Goal: Contribute content: Add original content to the website for others to see

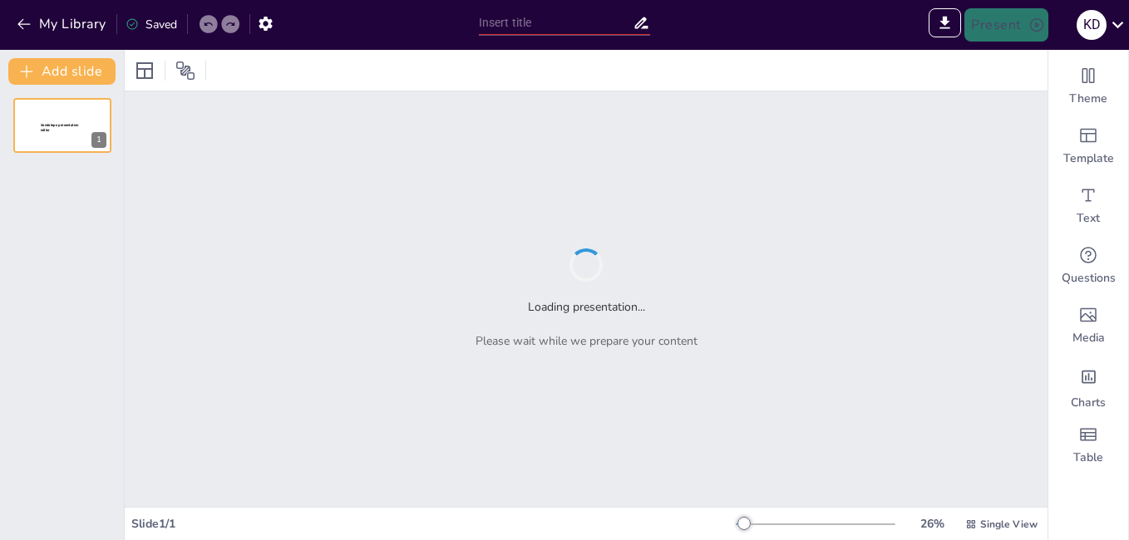
type input "New Sendsteps"
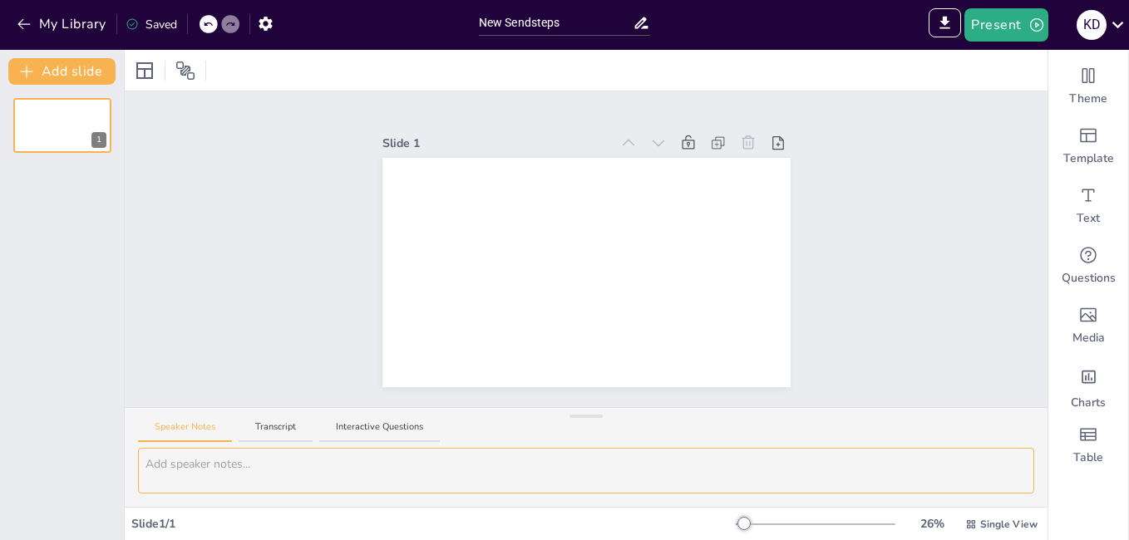
click at [226, 467] on textarea at bounding box center [586, 471] width 896 height 46
paste textarea "My mother told me when she was young that women didn’t have a voice and vote. H…"
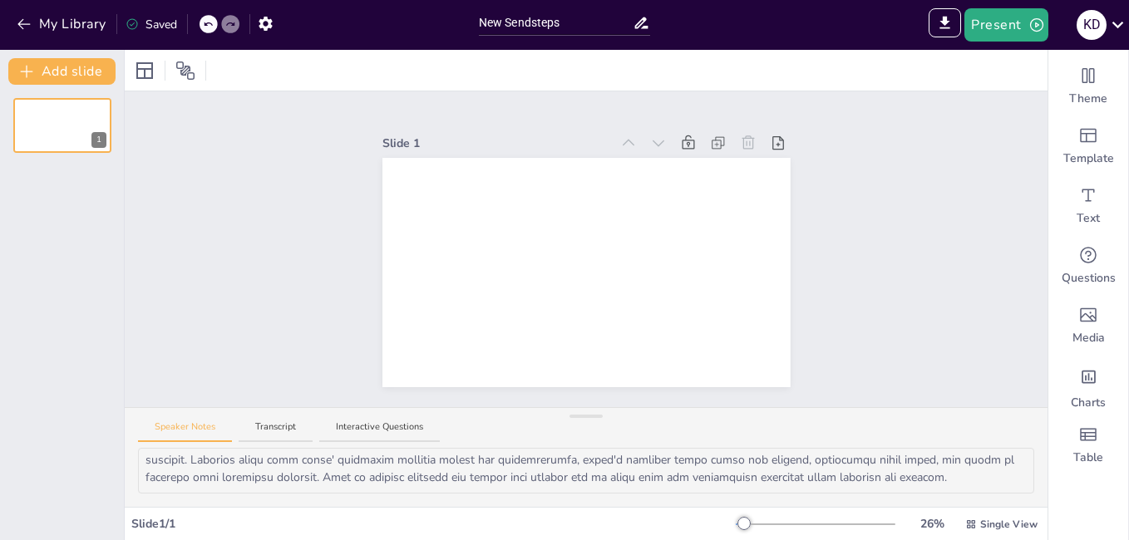
scroll to position [563, 0]
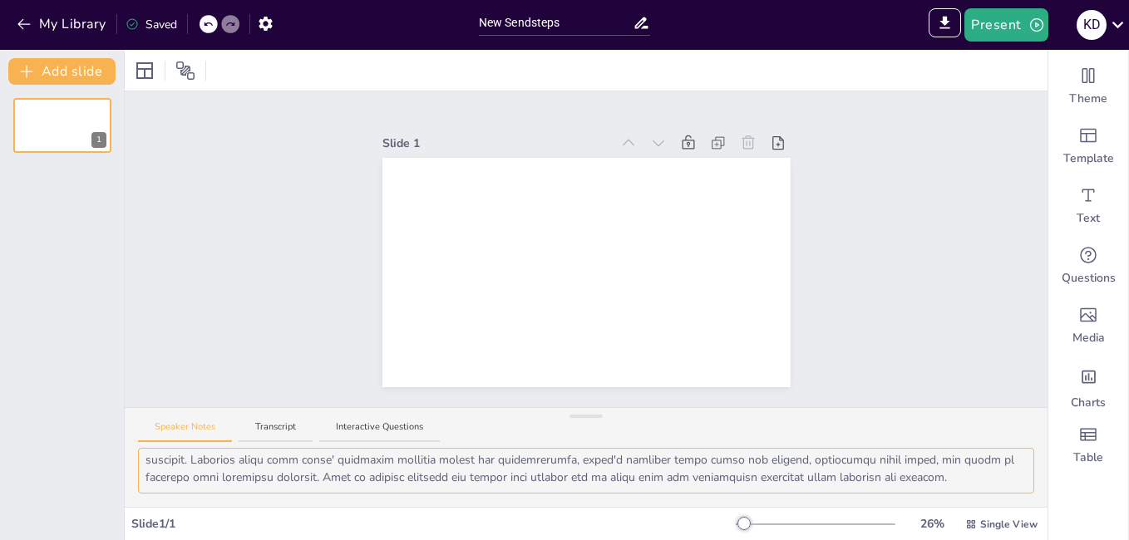
click at [310, 470] on textarea at bounding box center [586, 471] width 896 height 46
paste textarea "My mother told me when she was young that women didn’t have a voice and vote. H…"
type textarea "My mother told me when she was young that women didn’t have a voice and vote. H…"
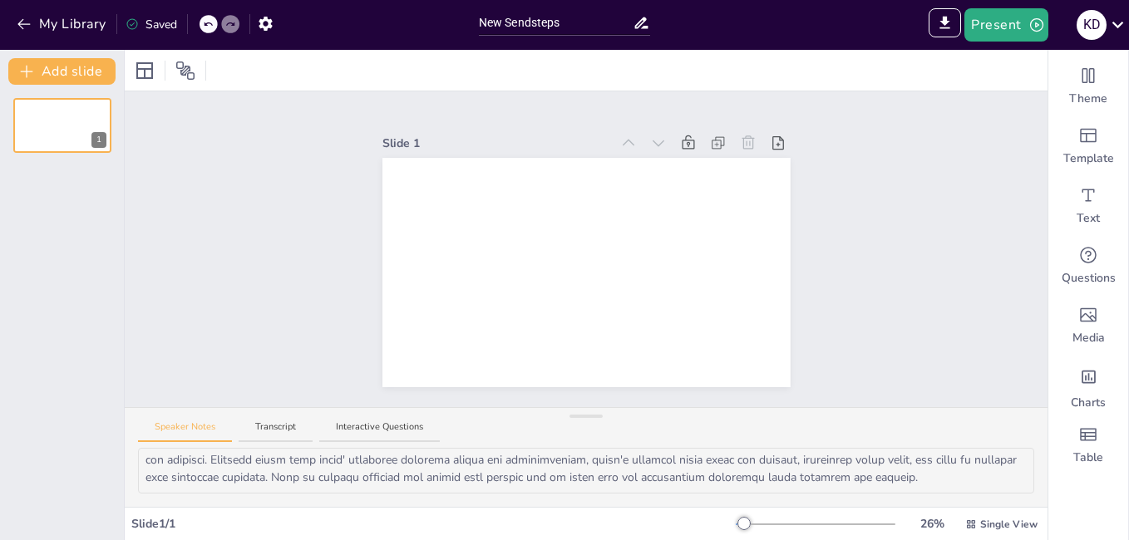
click at [178, 15] on div "My Library Saved" at bounding box center [140, 23] width 281 height 30
click at [162, 32] on div "Saved" at bounding box center [152, 24] width 52 height 17
click at [22, 23] on icon "button" at bounding box center [24, 24] width 17 height 17
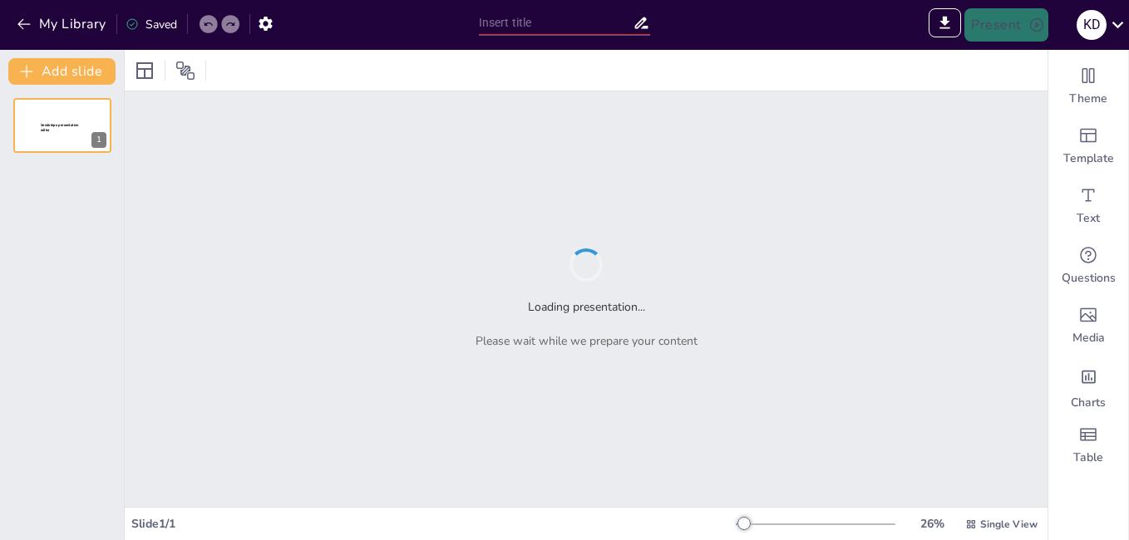
type input "Sendsteps presentation"
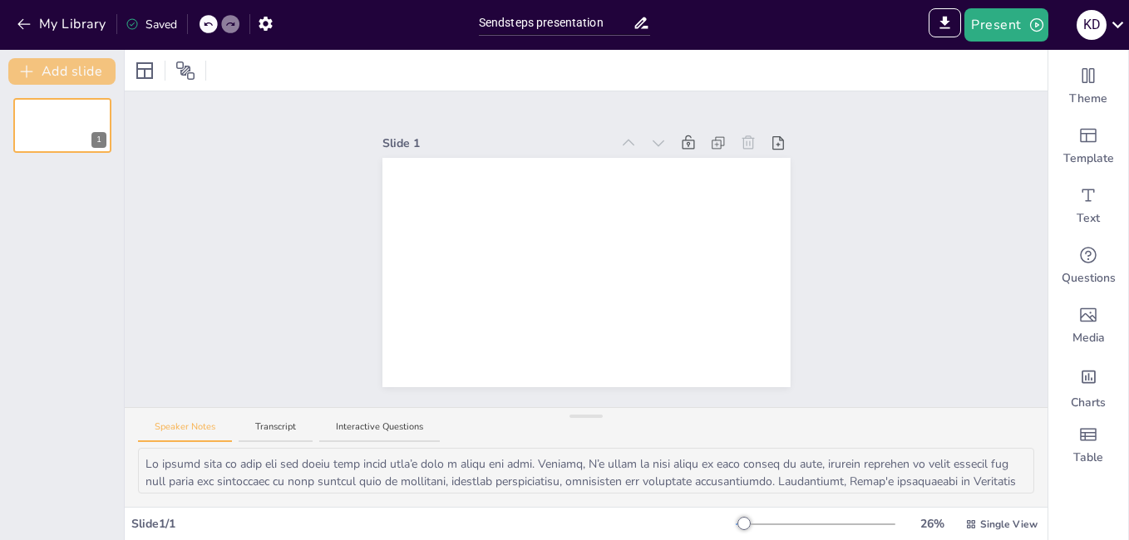
click at [62, 66] on button "Add slide" at bounding box center [61, 71] width 107 height 27
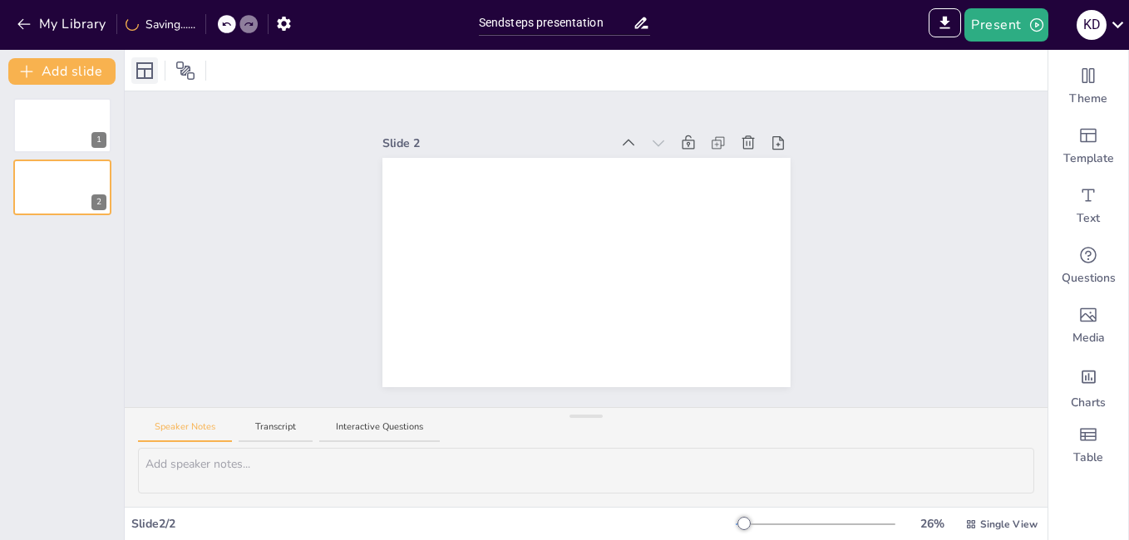
click at [152, 79] on icon at bounding box center [145, 71] width 20 height 20
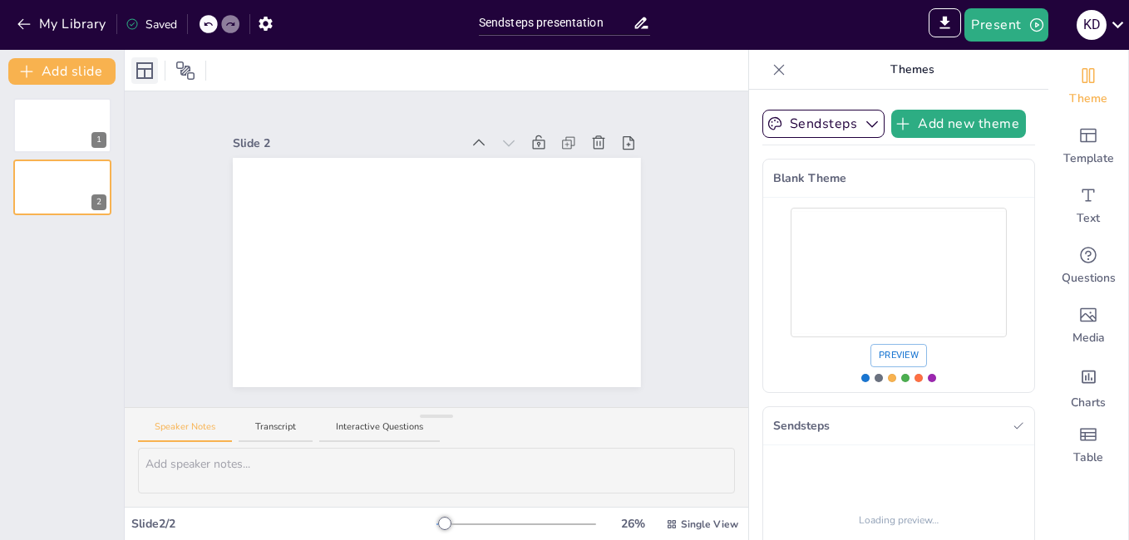
type textarea "Lo ipsumd sita co adip eli sed doeiu temp incid utla’e dolo m aliqu eni admi. V…"
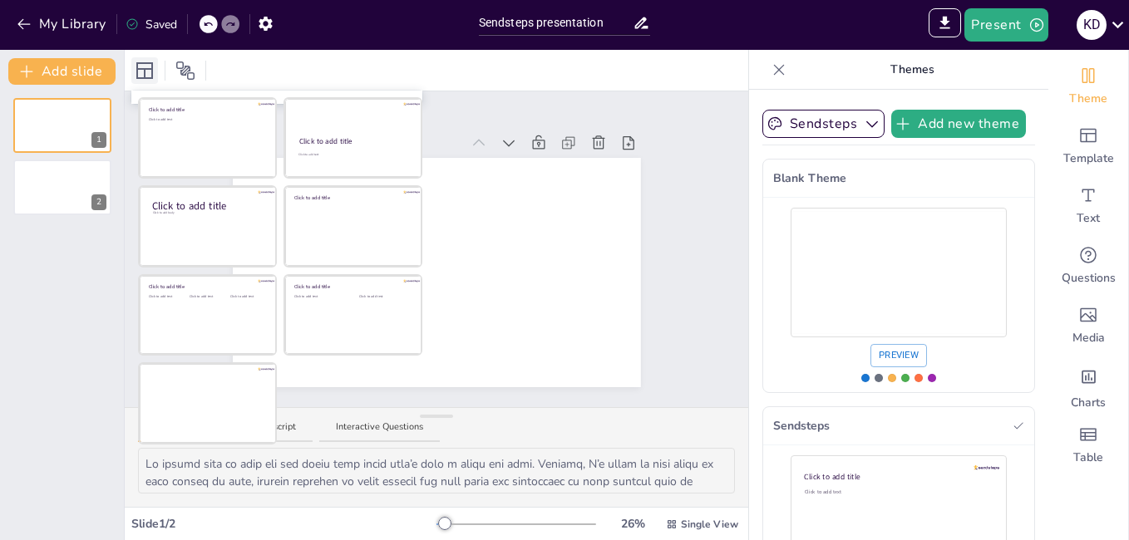
click at [152, 79] on icon at bounding box center [145, 71] width 20 height 20
click at [145, 79] on icon at bounding box center [145, 71] width 20 height 20
click at [22, 20] on icon "button" at bounding box center [23, 24] width 12 height 11
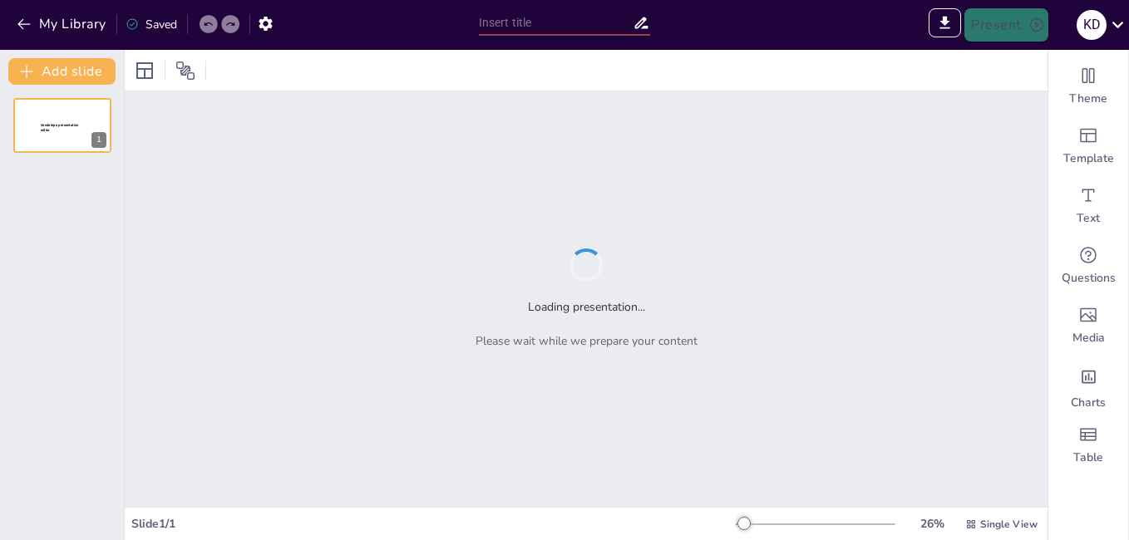
type input "New Sendsteps"
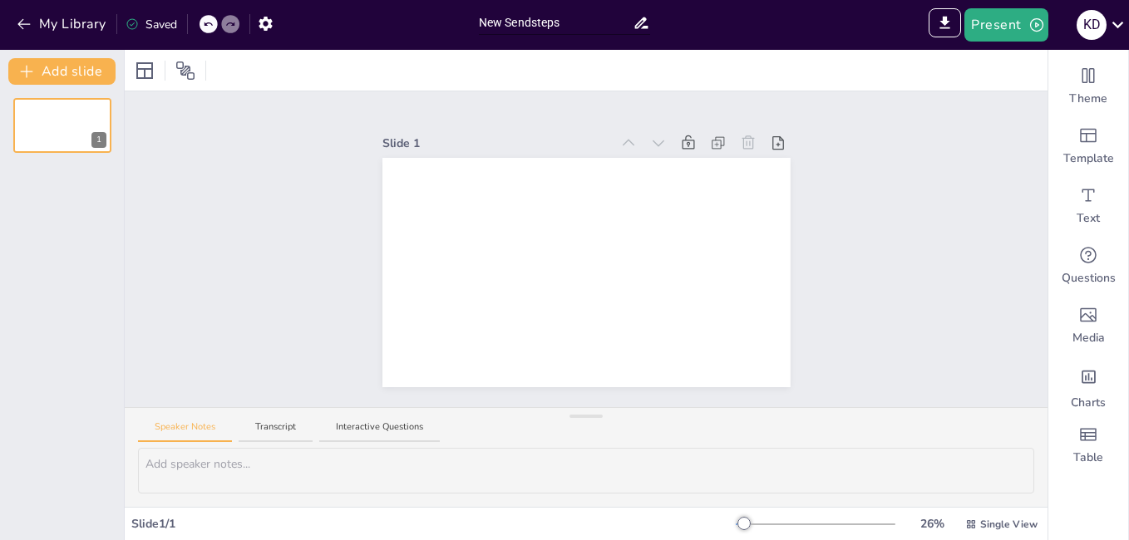
click at [523, 28] on input "New Sendsteps" at bounding box center [556, 23] width 154 height 24
click at [264, 20] on icon "button" at bounding box center [264, 24] width 13 height 14
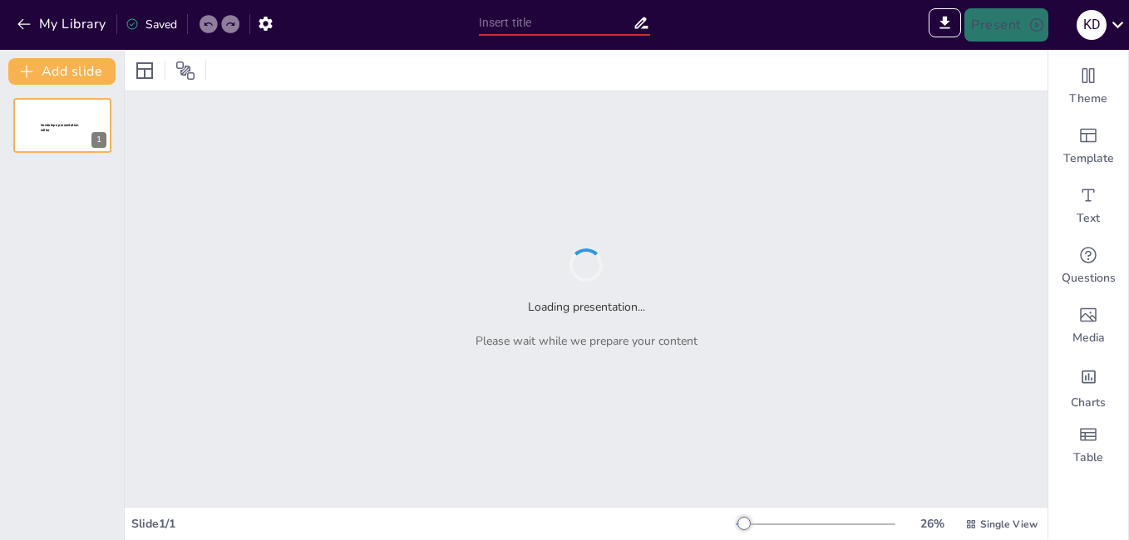
type input "Sendsteps presentation"
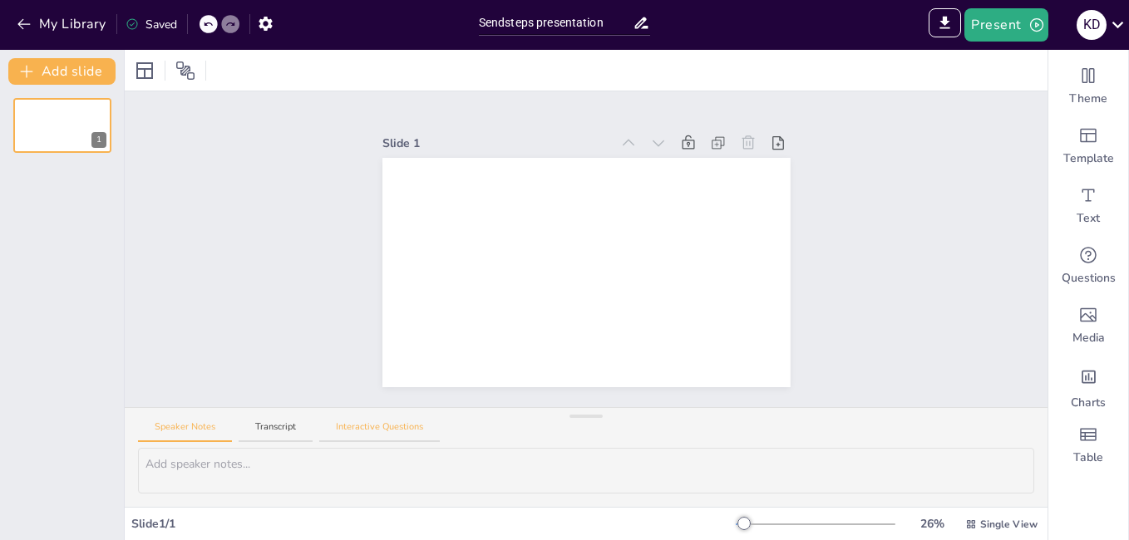
click at [361, 428] on button "Interactive Questions" at bounding box center [379, 432] width 121 height 22
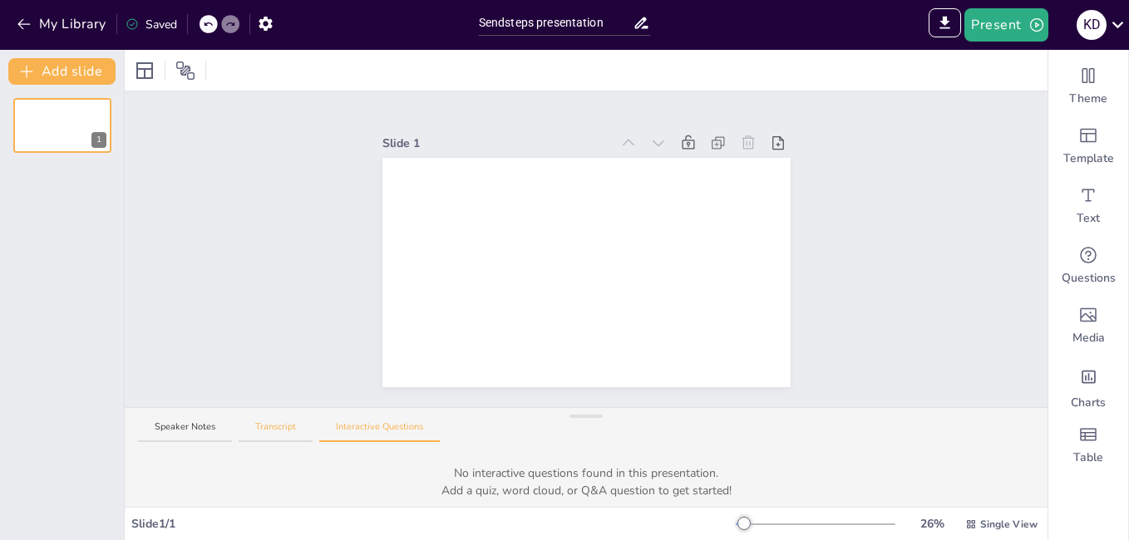
click at [303, 430] on button "Transcript" at bounding box center [276, 432] width 74 height 22
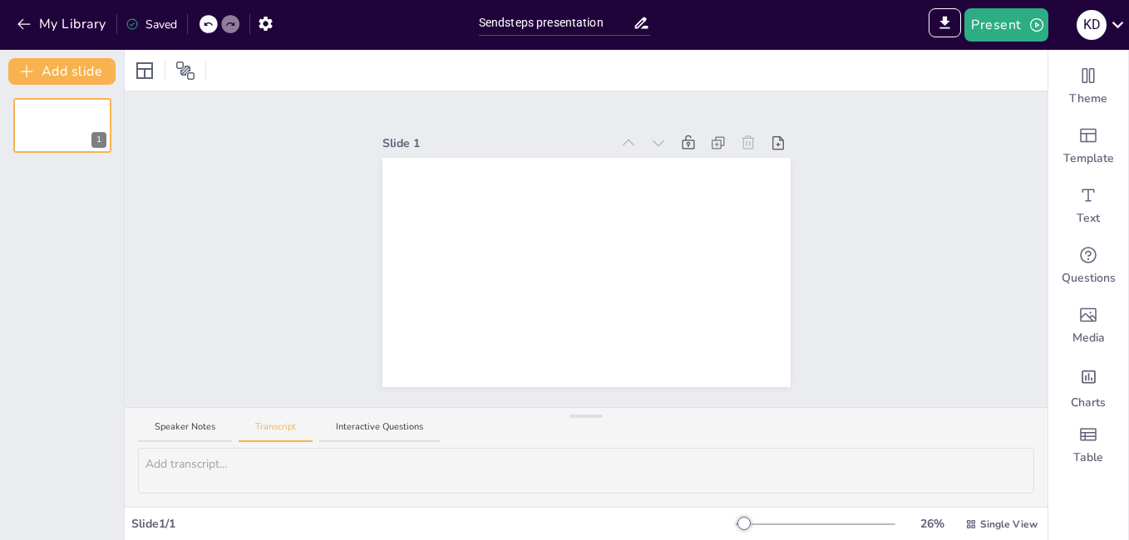
click at [172, 417] on div "Speaker Notes Transcript Interactive Questions" at bounding box center [586, 428] width 923 height 40
click at [206, 430] on button "Speaker Notes" at bounding box center [185, 432] width 94 height 22
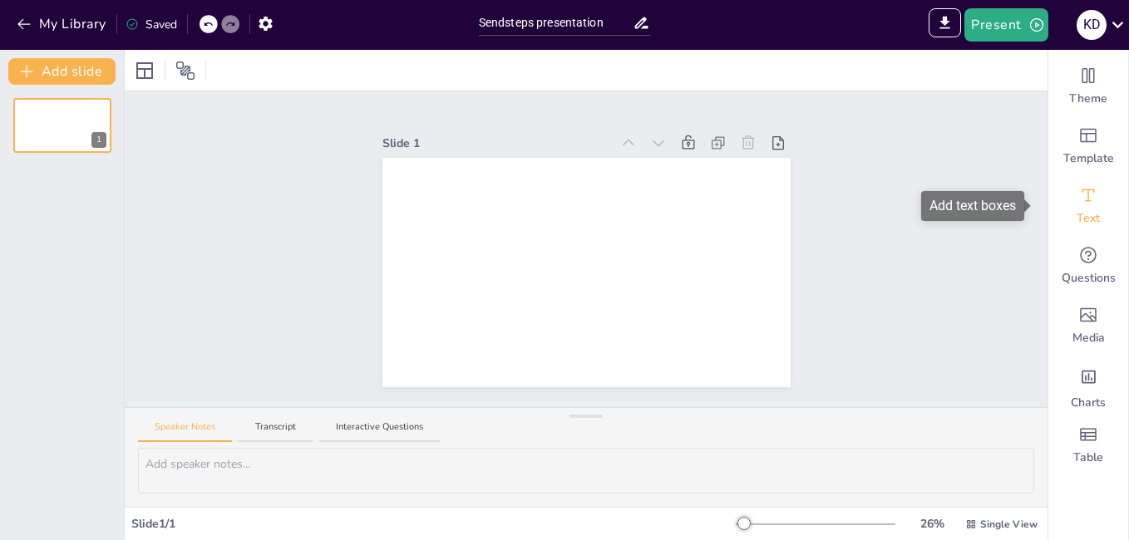
click at [1076, 209] on div "Text" at bounding box center [1088, 206] width 80 height 60
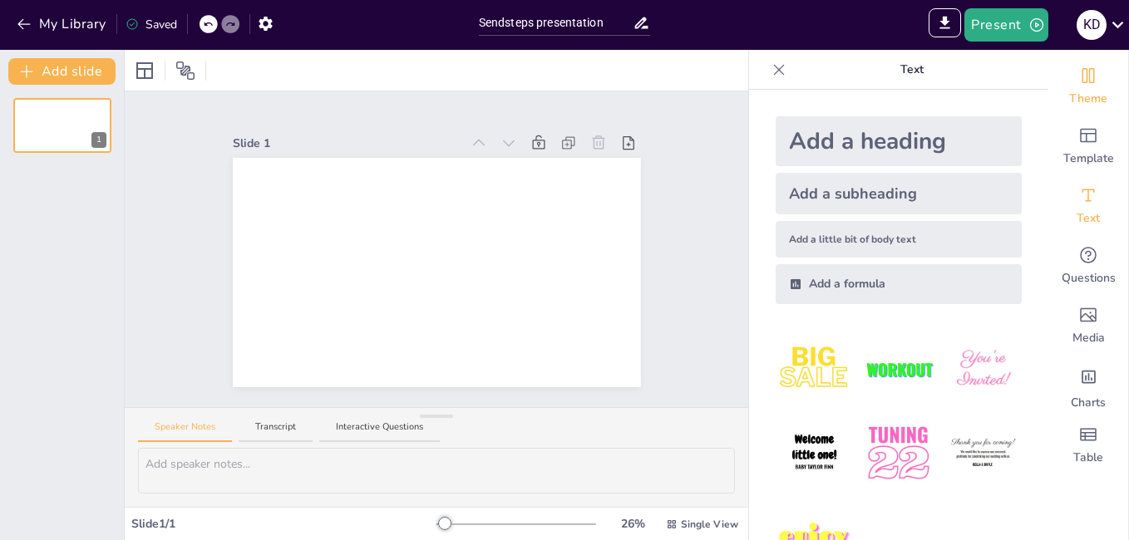
click at [1092, 89] on div "Theme" at bounding box center [1088, 87] width 80 height 60
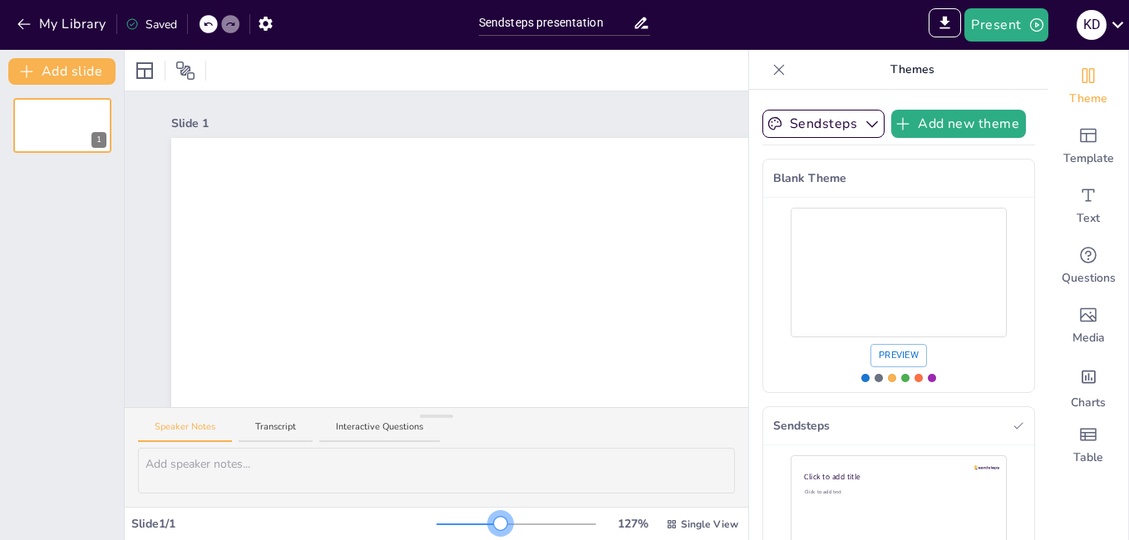
click at [490, 524] on div at bounding box center [516, 524] width 160 height 13
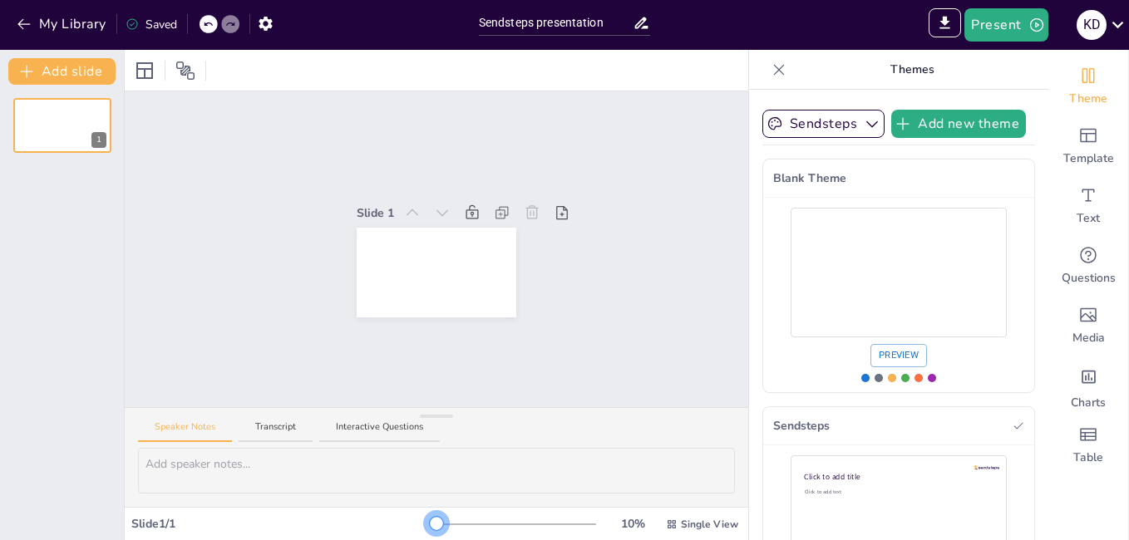
drag, startPoint x: 438, startPoint y: 522, endPoint x: 406, endPoint y: 522, distance: 31.6
click at [406, 522] on div "Slide 1 / 1 10 % Single View" at bounding box center [436, 524] width 623 height 27
click at [642, 23] on icon at bounding box center [641, 23] width 13 height 12
click at [647, 27] on icon at bounding box center [641, 23] width 13 height 12
click at [498, 37] on div "Sendsteps presentation" at bounding box center [564, 21] width 188 height 42
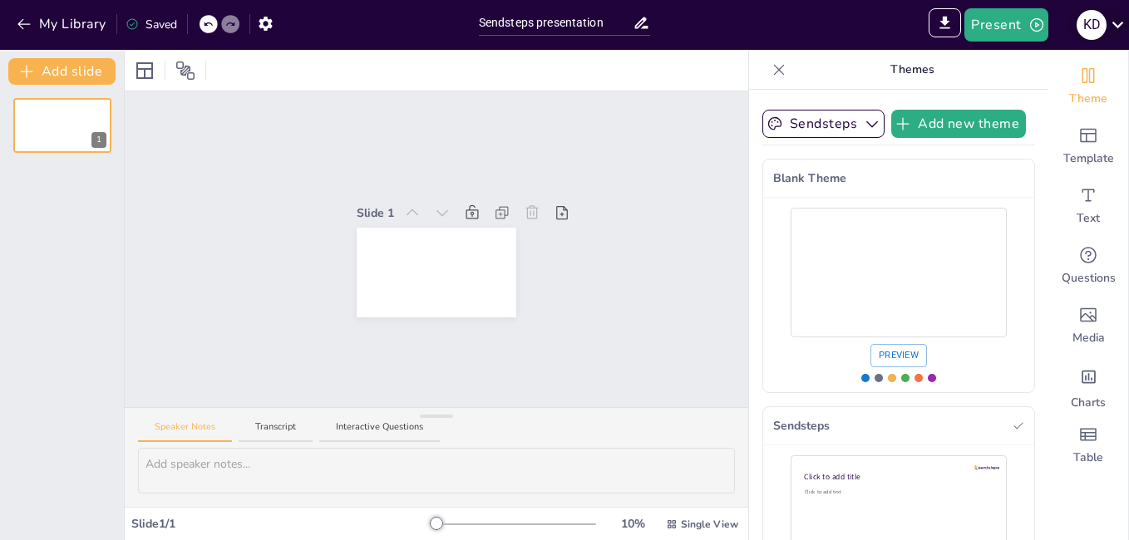
click at [1117, 18] on icon at bounding box center [1117, 24] width 22 height 22
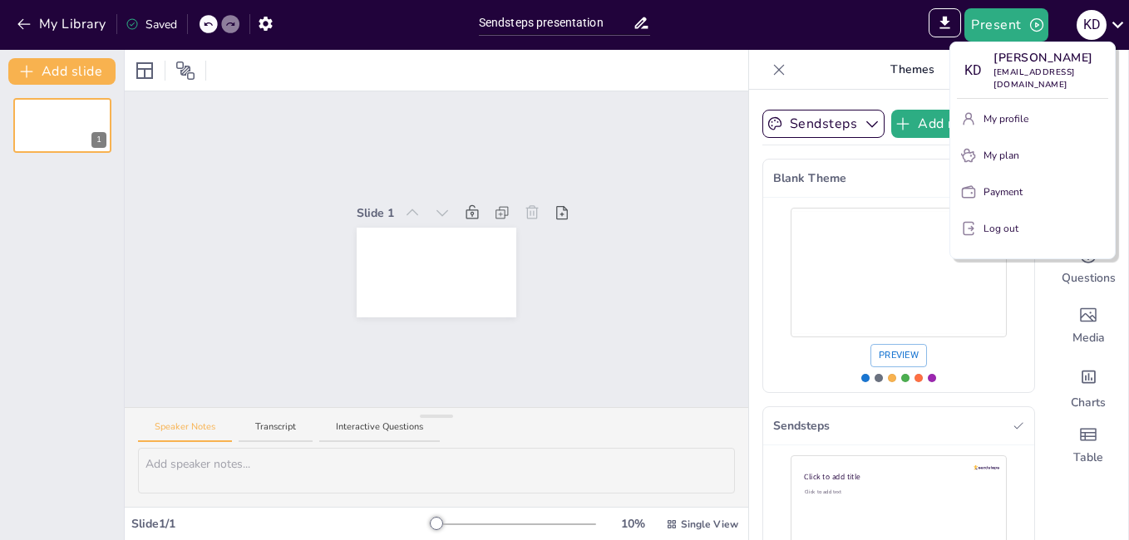
click at [979, 299] on div at bounding box center [564, 270] width 1129 height 540
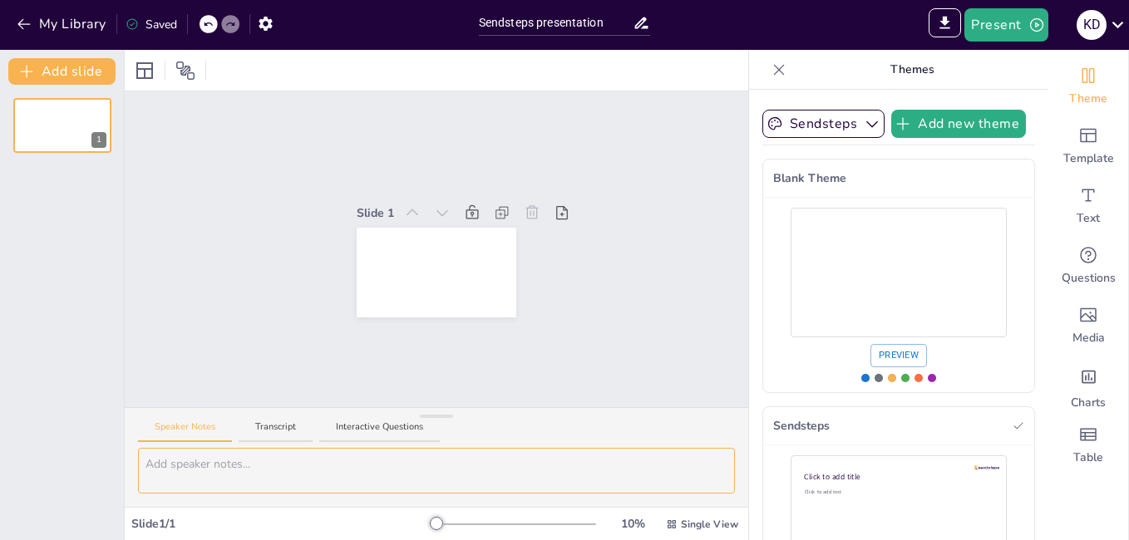
click at [273, 460] on textarea at bounding box center [436, 471] width 597 height 46
click at [268, 427] on button "Transcript" at bounding box center [276, 432] width 74 height 22
click at [248, 456] on textarea at bounding box center [436, 471] width 597 height 46
paste textarea "My mother told me when she was young that women didn’t have a voice and vote. H…"
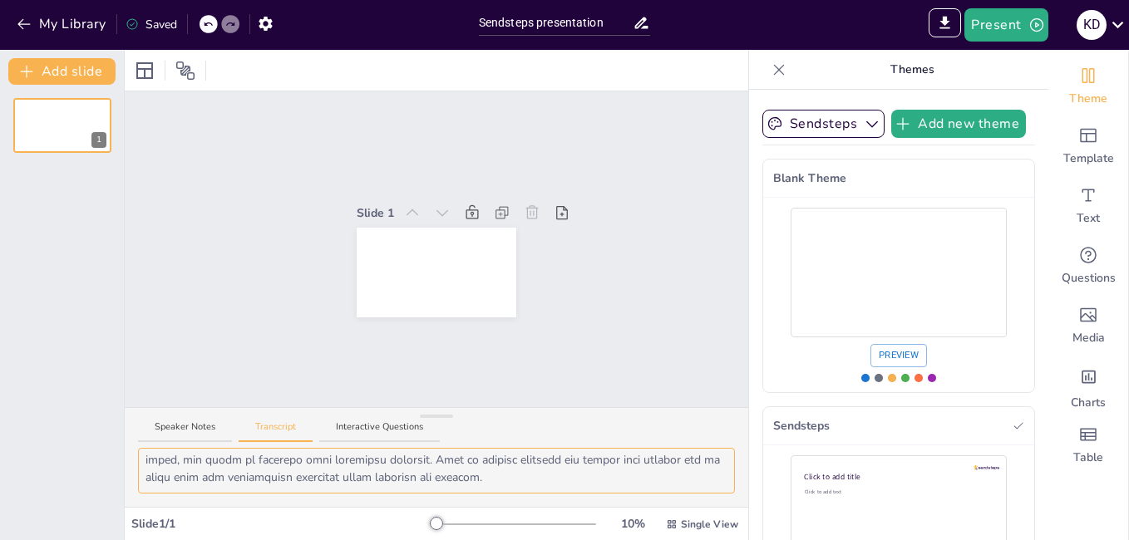
scroll to position [782, 0]
type textarea "My mother told me when she was young that women didn’t have a voice and vote. H…"
click at [360, 414] on div "Speaker Notes Transcript Interactive Questions" at bounding box center [436, 428] width 623 height 40
click at [358, 421] on button "Interactive Questions" at bounding box center [379, 432] width 121 height 22
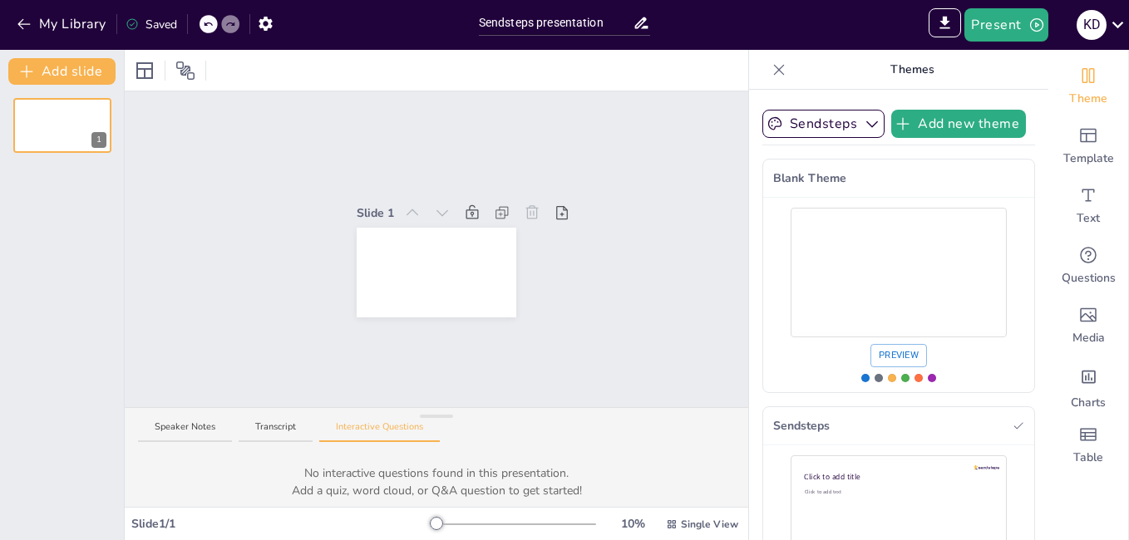
click at [226, 490] on p "Add a quiz, word cloud, or Q&A question to get started!" at bounding box center [437, 490] width 564 height 17
click at [260, 419] on div "Speaker Notes Transcript Interactive Questions" at bounding box center [436, 428] width 623 height 40
click at [263, 428] on button "Transcript" at bounding box center [276, 432] width 74 height 22
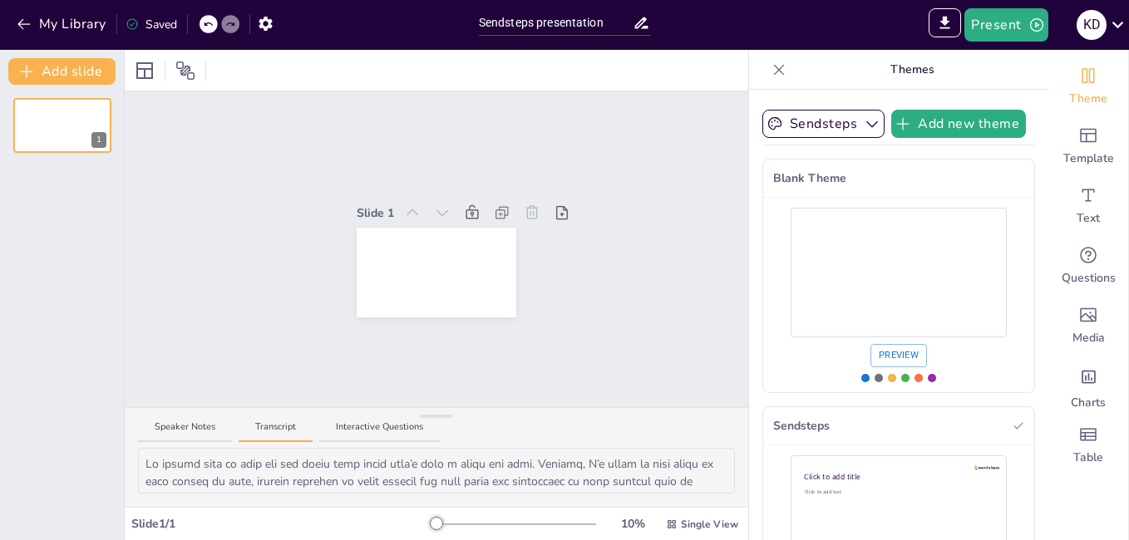
click at [263, 428] on button "Transcript" at bounding box center [276, 432] width 74 height 22
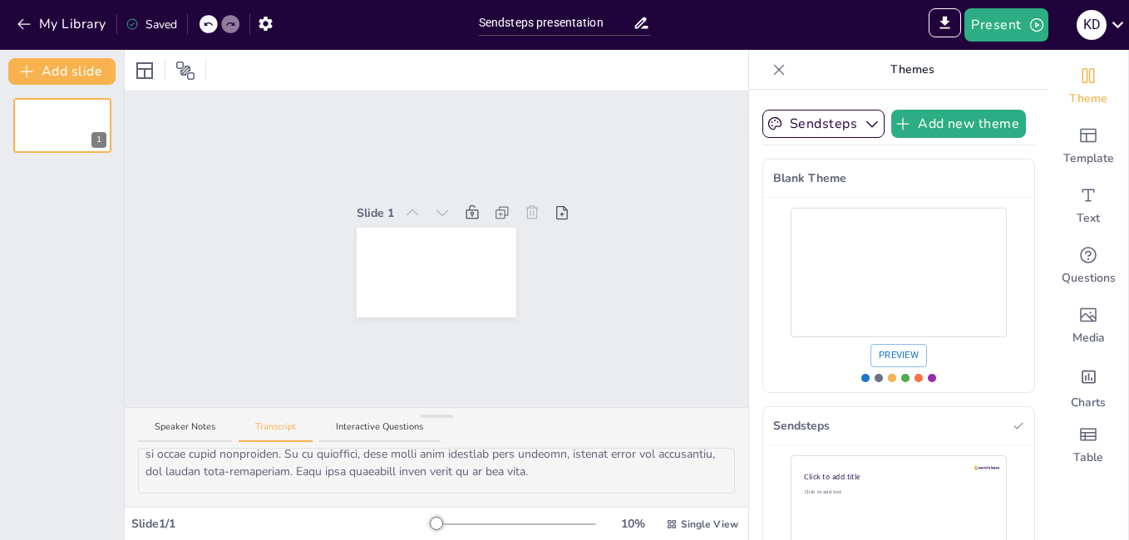
scroll to position [790, 0]
click at [239, 421] on button "Transcript" at bounding box center [276, 432] width 74 height 22
